Goal: Task Accomplishment & Management: Manage account settings

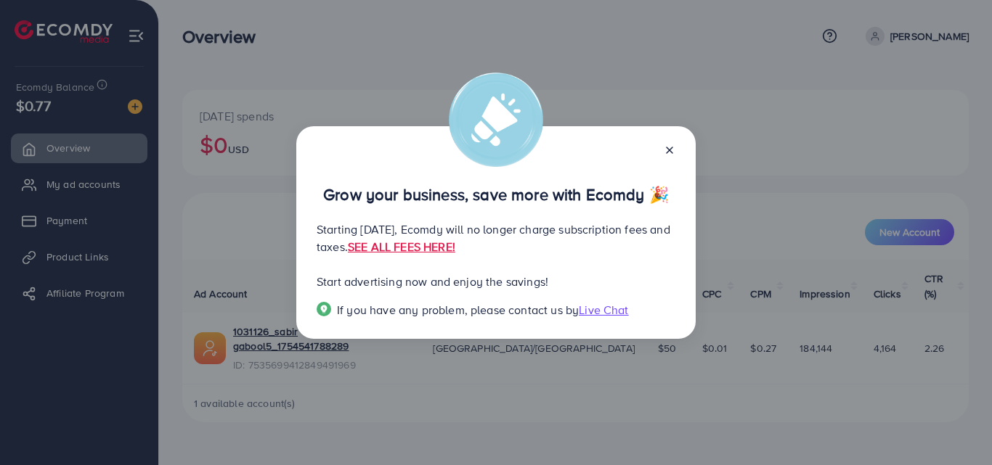
click at [674, 144] on icon at bounding box center [670, 150] width 12 height 12
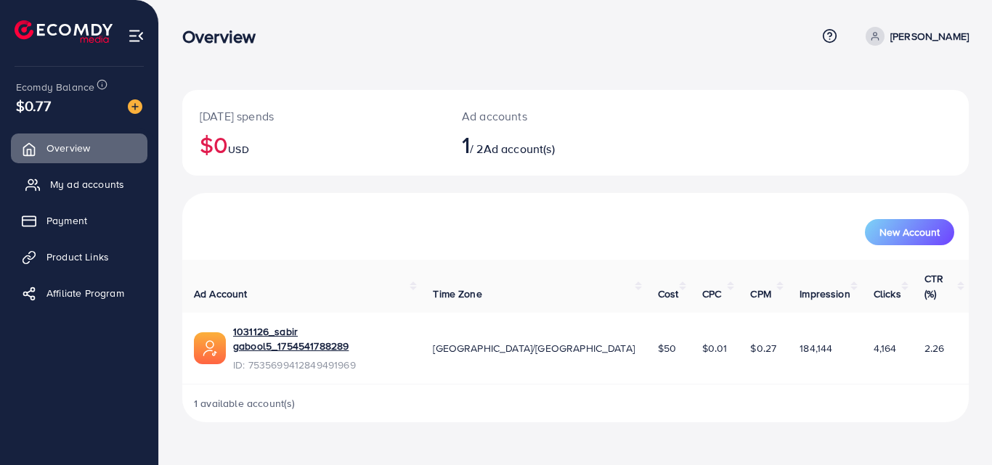
click at [113, 183] on span "My ad accounts" at bounding box center [87, 184] width 74 height 15
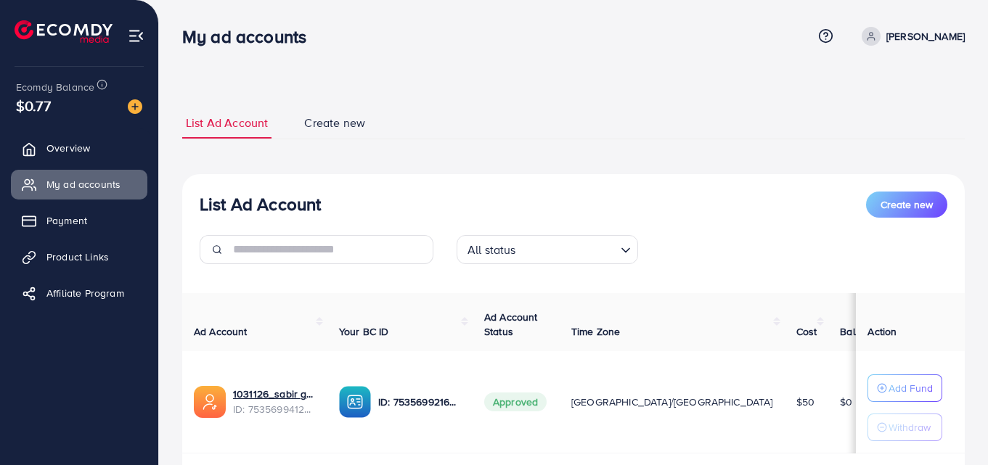
click at [394, 415] on div "ID: 7535699216388128769" at bounding box center [400, 402] width 122 height 32
click at [282, 399] on link "1031126_sabir gabool5_1754541788289" at bounding box center [274, 394] width 83 height 15
